Goal: Check status: Check status

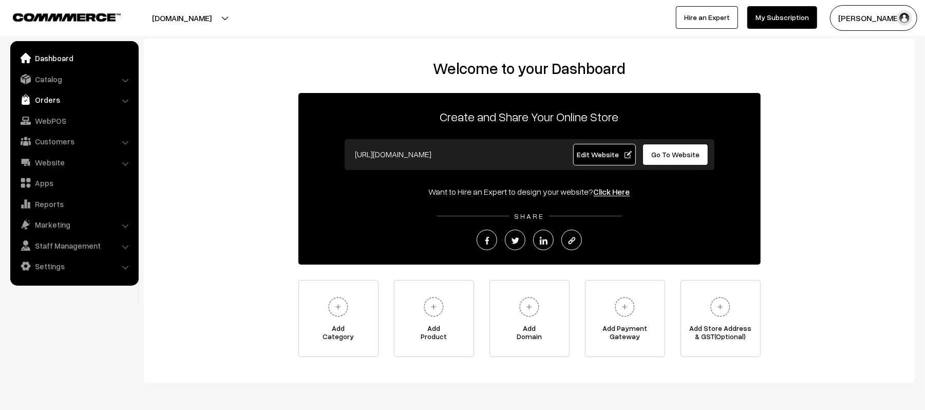
click at [46, 99] on link "Orders" at bounding box center [74, 99] width 122 height 18
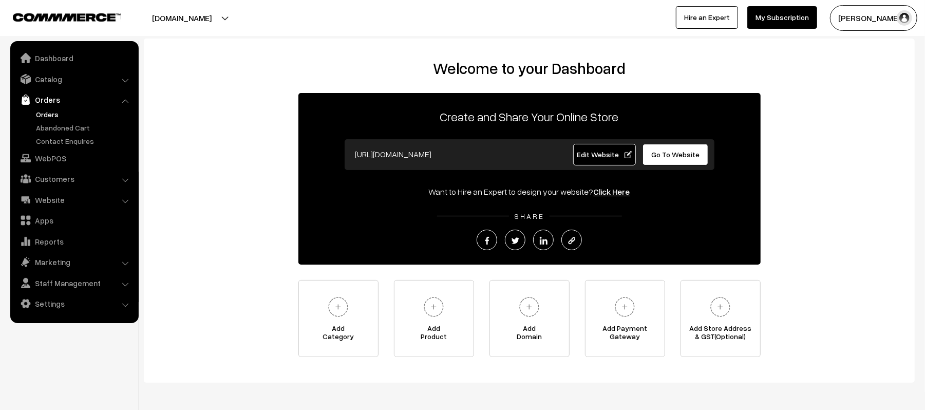
click at [46, 109] on link "Orders" at bounding box center [84, 114] width 102 height 11
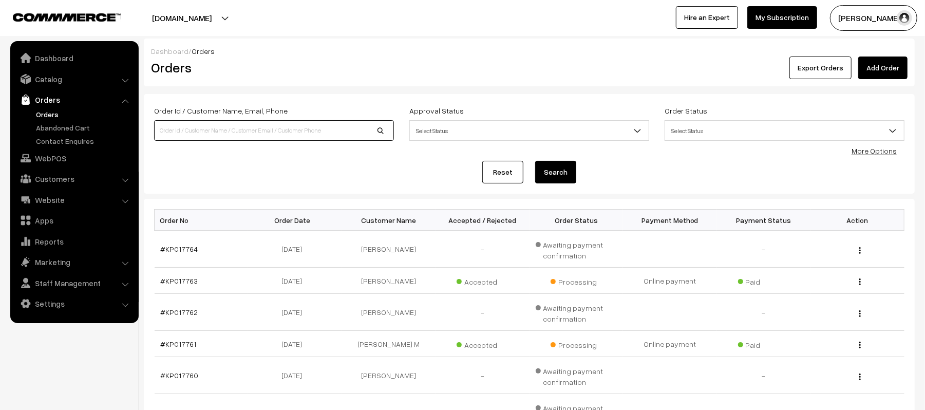
drag, startPoint x: 0, startPoint y: 0, endPoint x: 250, endPoint y: 130, distance: 281.7
click at [250, 130] on input at bounding box center [274, 130] width 240 height 21
type input "KP017131"
click at [535, 161] on button "Search" at bounding box center [555, 172] width 41 height 23
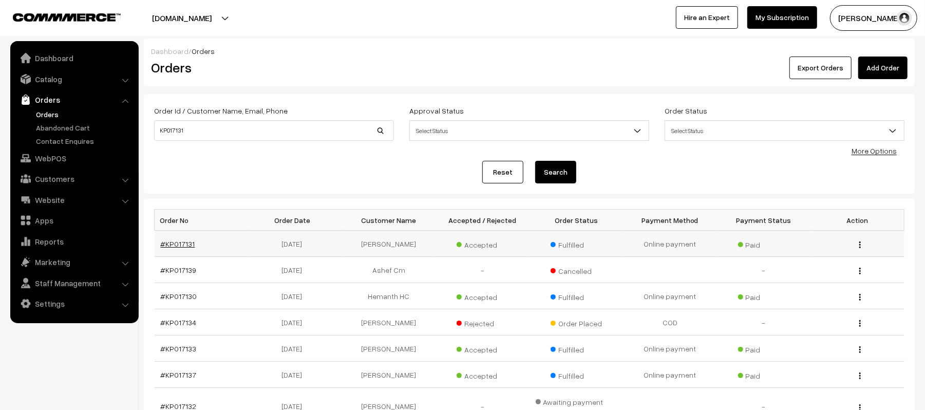
click at [186, 248] on link "#KP017131" at bounding box center [178, 243] width 34 height 9
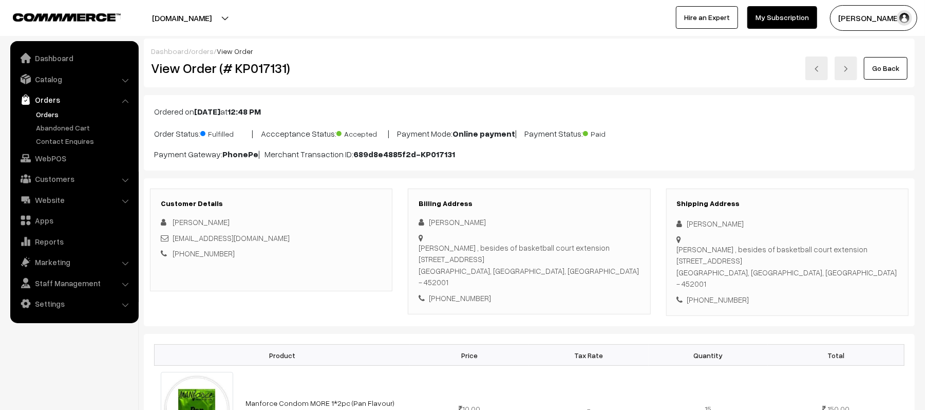
click at [346, 303] on div "Customer Details Yash Goyal ygoyal518@gmail.com +91 9343928548" at bounding box center [271, 253] width 258 height 128
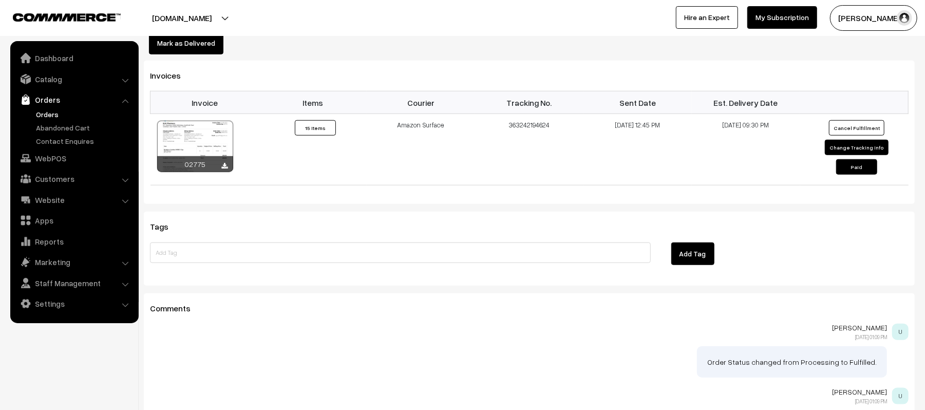
scroll to position [650, 0]
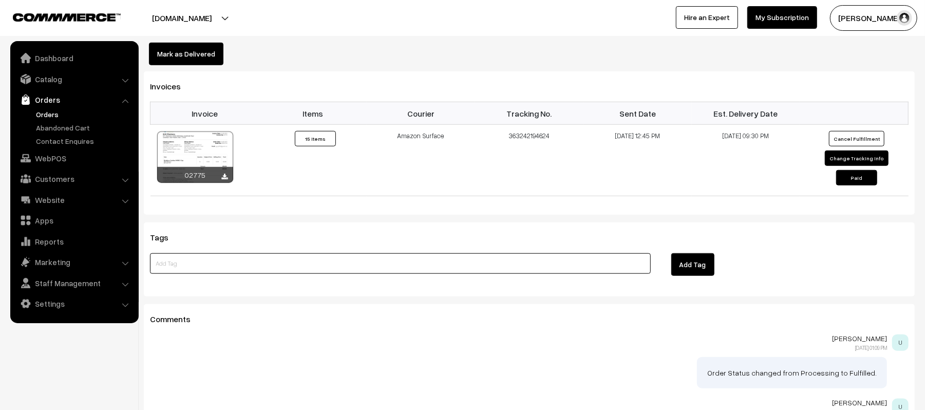
click at [479, 253] on input at bounding box center [400, 263] width 501 height 21
type input "KP017131-N DELIVERED"
click at [689, 257] on button "Add Tag" at bounding box center [692, 264] width 43 height 23
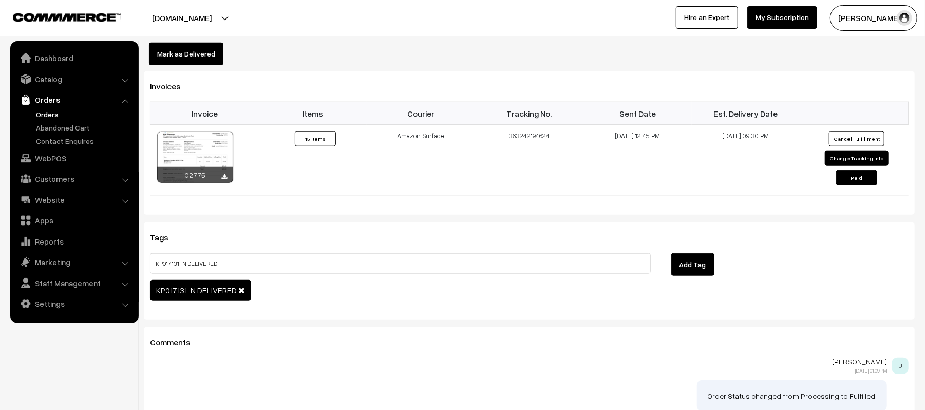
click at [208, 47] on button "Mark as Delivered" at bounding box center [186, 54] width 74 height 23
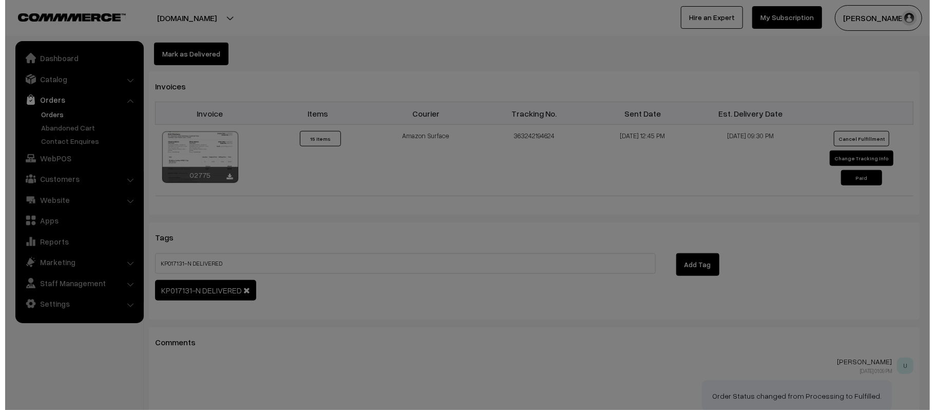
scroll to position [651, 0]
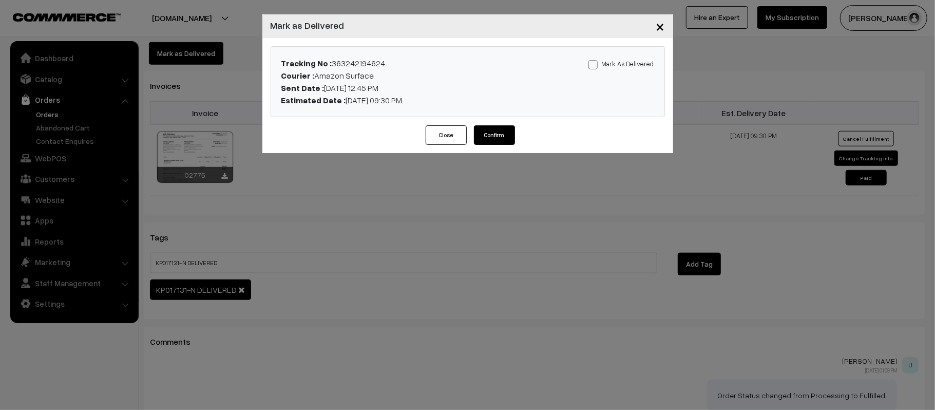
click at [629, 68] on label "Mark As Delivered" at bounding box center [622, 63] width 66 height 11
click at [595, 66] on input "Mark As Delivered" at bounding box center [592, 63] width 7 height 7
checkbox input "true"
click at [477, 130] on button "Confirm" at bounding box center [494, 135] width 41 height 20
